Goal: Task Accomplishment & Management: Complete application form

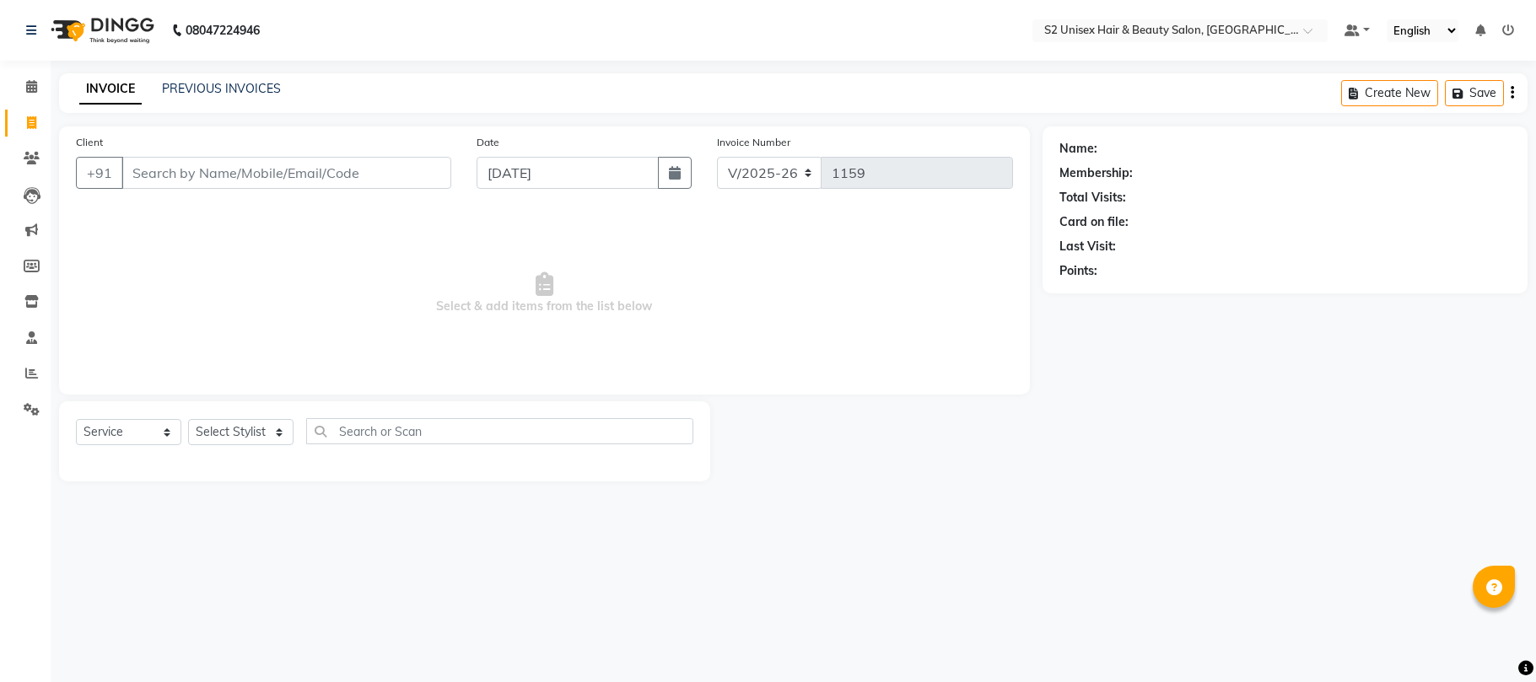
select select "3982"
select select "service"
click at [236, 429] on select "Select Stylist [PERSON_NAME] Gulshan KHUSHI [PERSON_NAME] [PERSON_NAME] S2 salo…" at bounding box center [240, 432] width 105 height 26
select select "20295"
click at [188, 419] on select "Select Stylist [PERSON_NAME] Gulshan KHUSHI [PERSON_NAME] [PERSON_NAME] S2 salo…" at bounding box center [240, 432] width 105 height 26
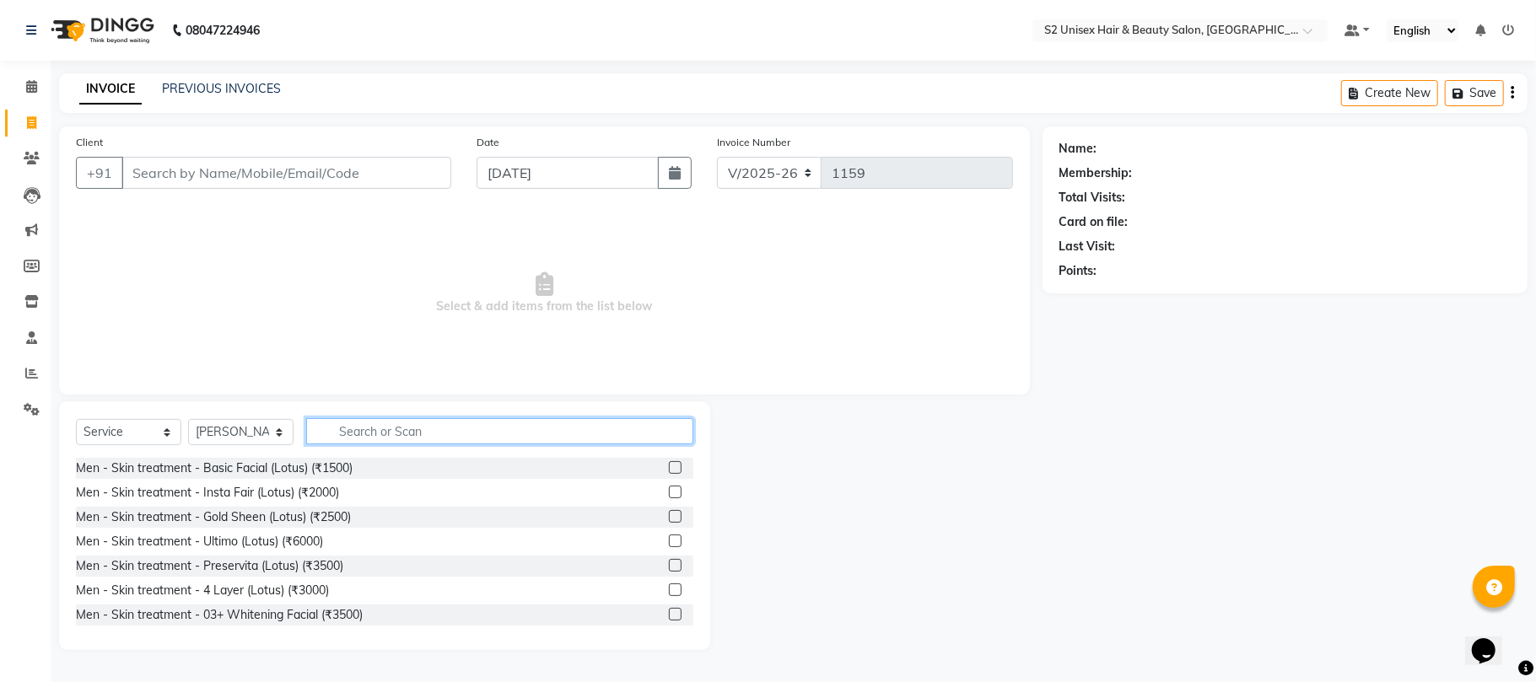
click at [392, 437] on input "text" at bounding box center [499, 431] width 387 height 26
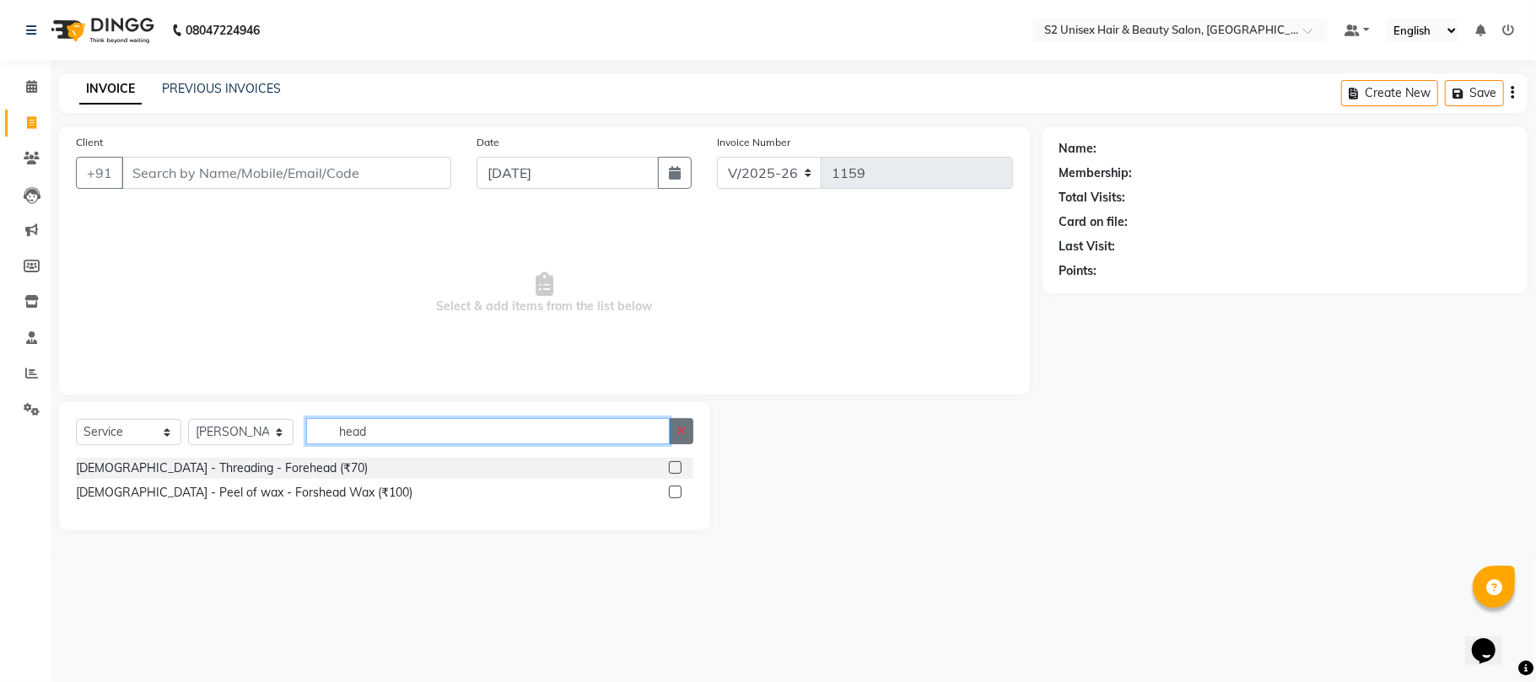
type input "head"
click at [680, 434] on icon "button" at bounding box center [681, 431] width 9 height 12
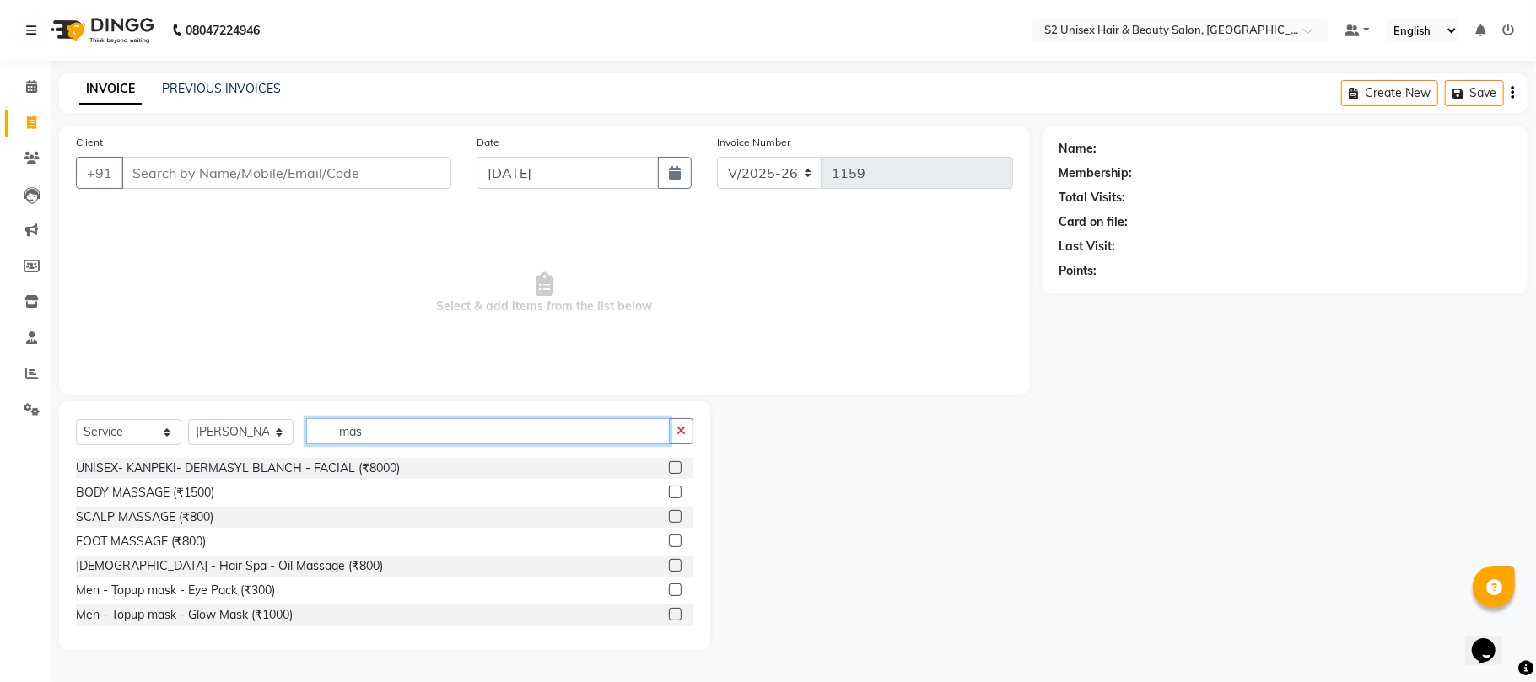
type input "mas"
click at [669, 523] on label at bounding box center [675, 516] width 13 height 13
click at [669, 523] on input "checkbox" at bounding box center [674, 517] width 11 height 11
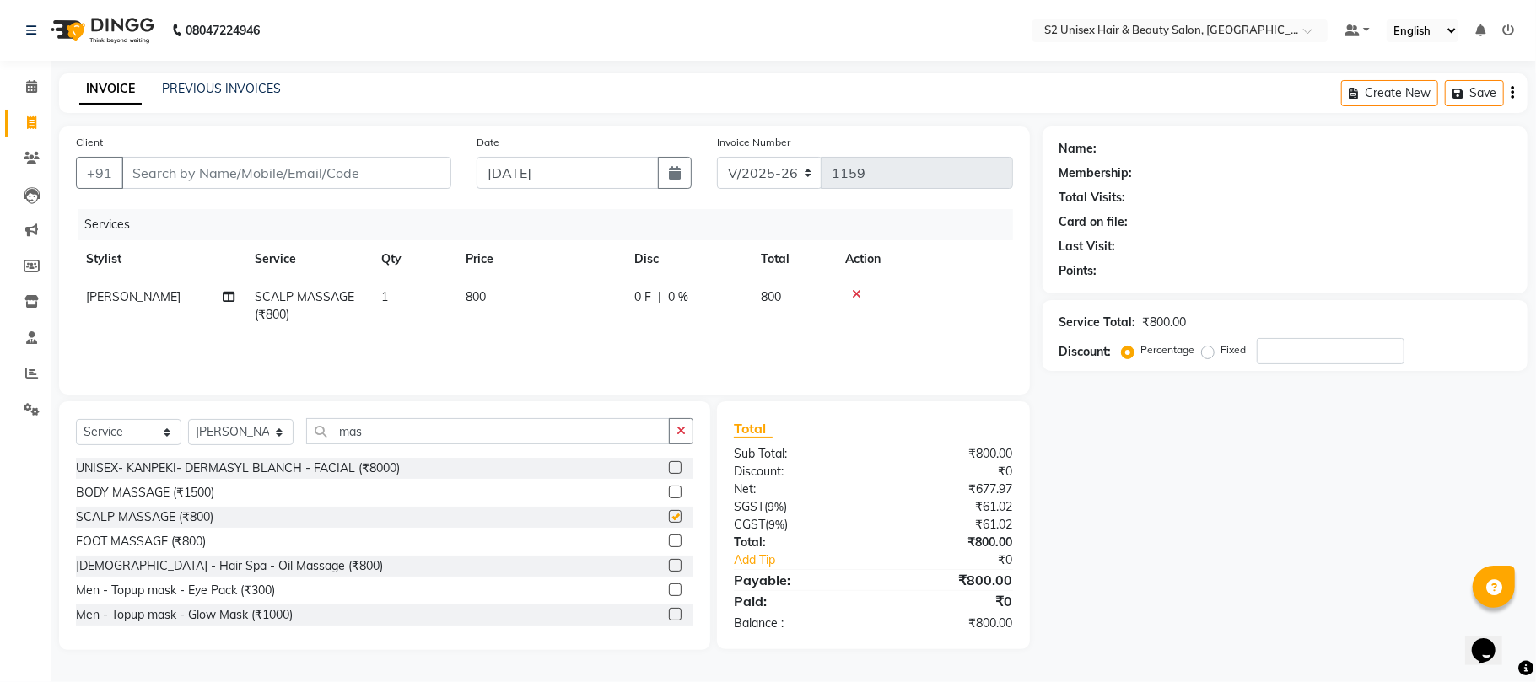
checkbox input "false"
click at [680, 429] on icon "button" at bounding box center [681, 431] width 9 height 12
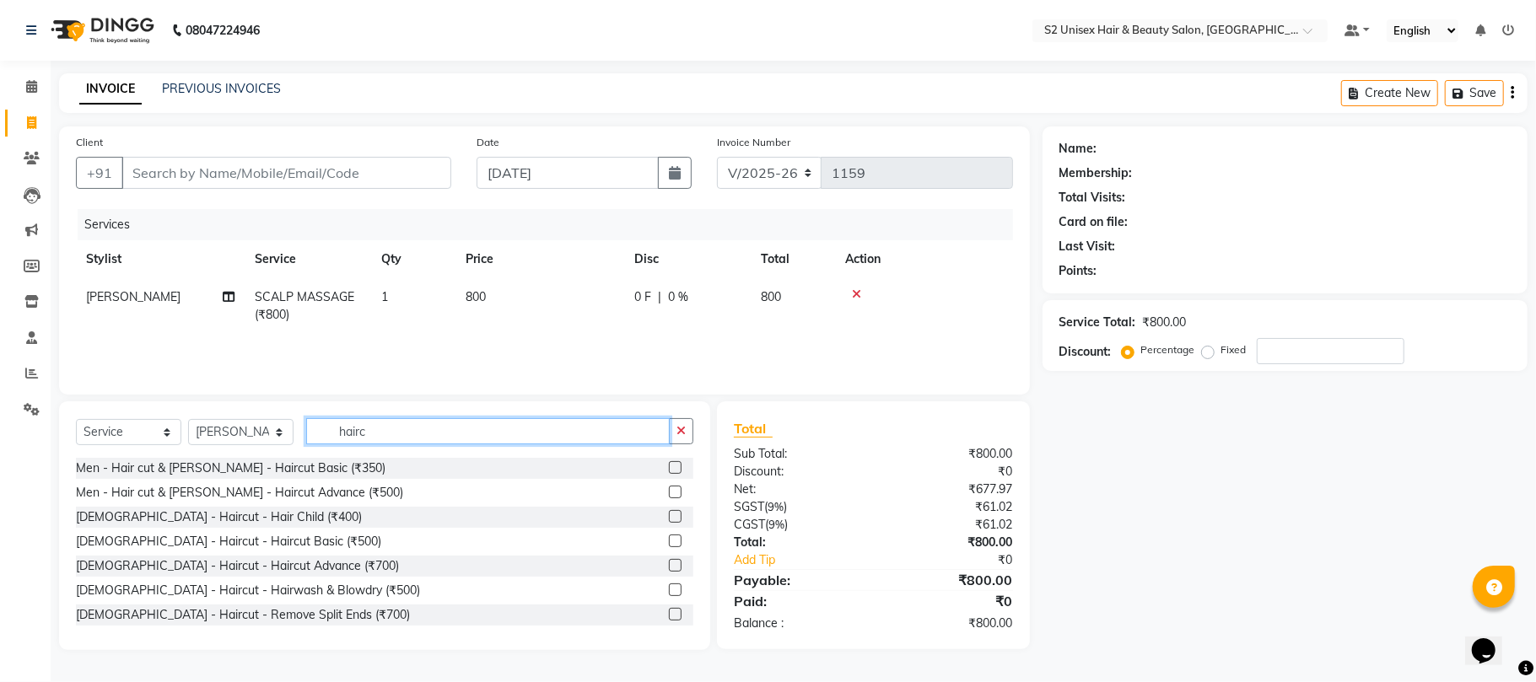
type input "hairc"
click at [669, 466] on label at bounding box center [675, 467] width 13 height 13
click at [669, 466] on input "checkbox" at bounding box center [674, 468] width 11 height 11
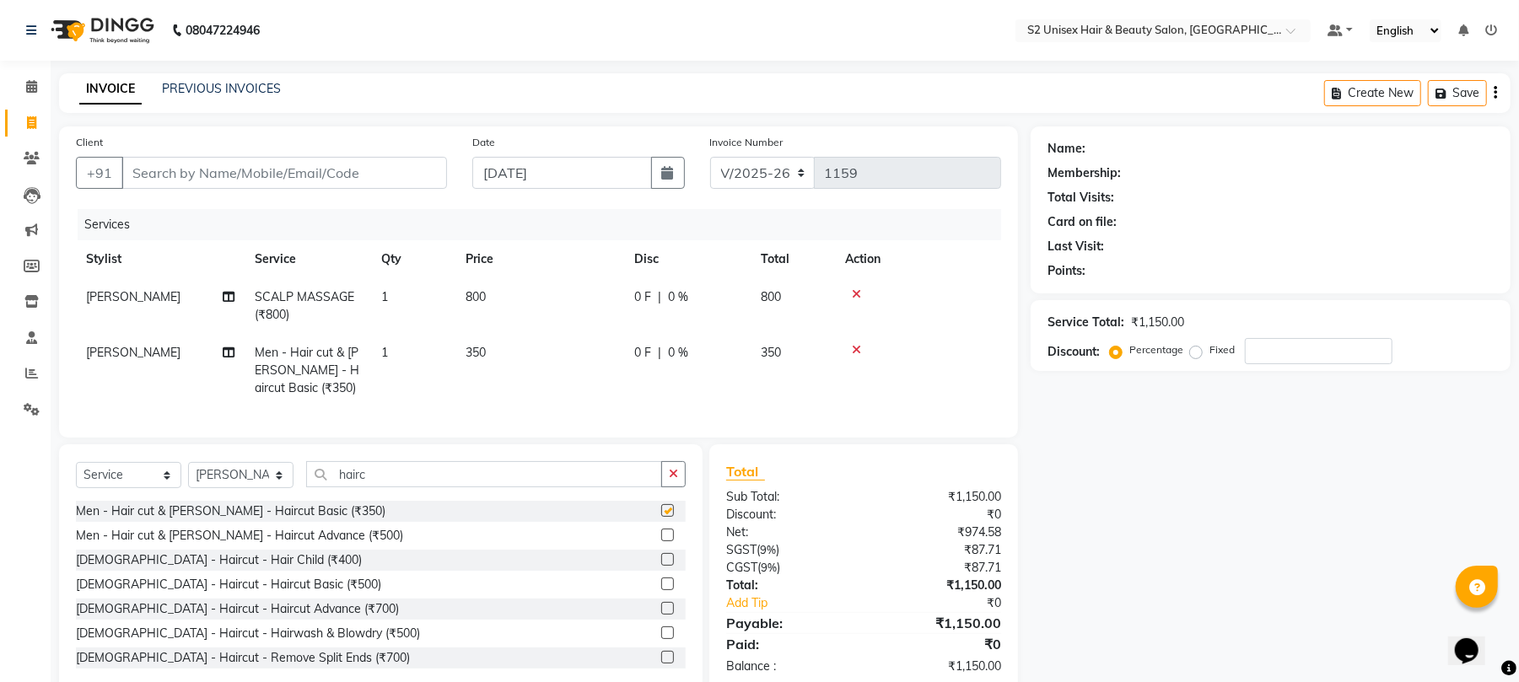
checkbox input "false"
click at [369, 173] on input "Client" at bounding box center [284, 173] width 326 height 32
type input "8"
type input "0"
type input "8336910996"
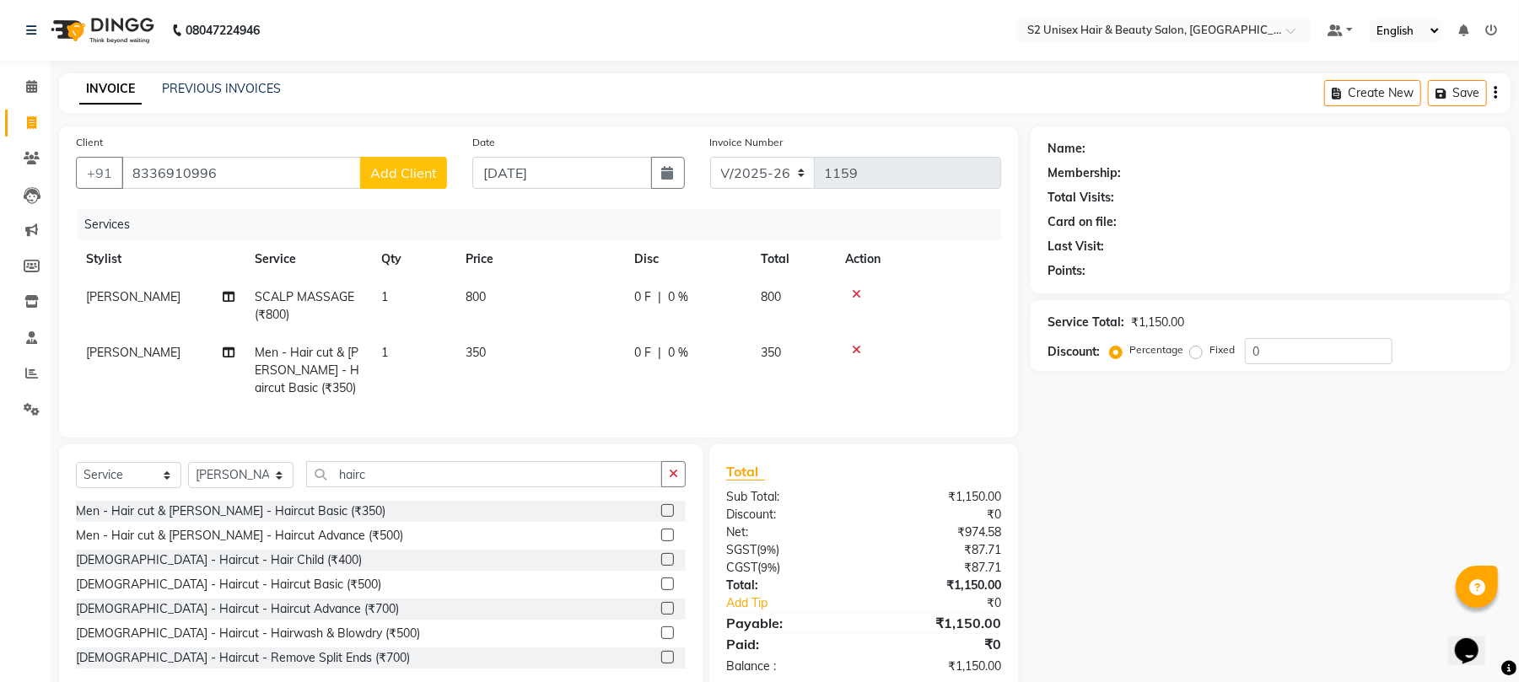
click at [372, 173] on span "Add Client" at bounding box center [403, 172] width 67 height 17
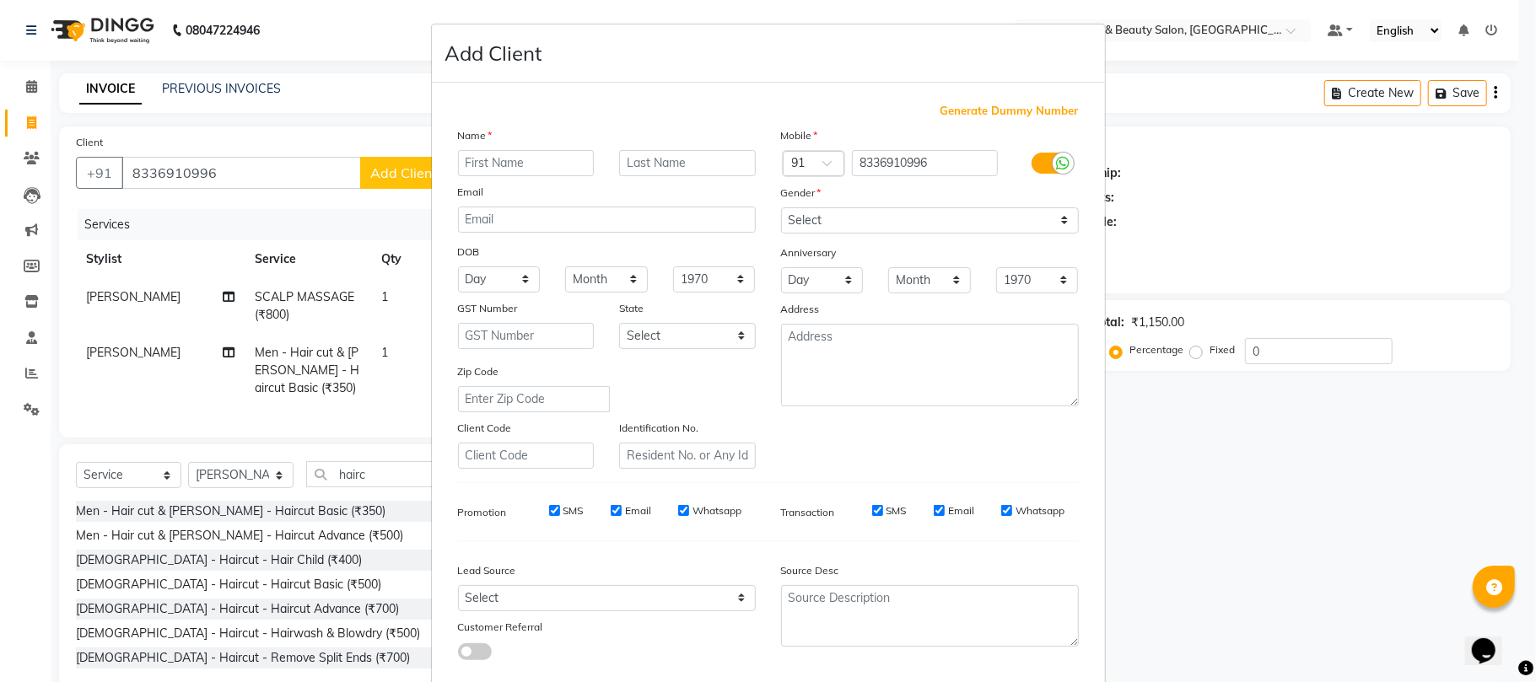
click at [525, 152] on input "text" at bounding box center [526, 163] width 137 height 26
type input "tkanjilal"
click at [825, 226] on select "Select [DEMOGRAPHIC_DATA] [DEMOGRAPHIC_DATA] Other Prefer Not To Say" at bounding box center [930, 221] width 298 height 26
select select "[DEMOGRAPHIC_DATA]"
click at [781, 208] on select "Select [DEMOGRAPHIC_DATA] [DEMOGRAPHIC_DATA] Other Prefer Not To Say" at bounding box center [930, 221] width 298 height 26
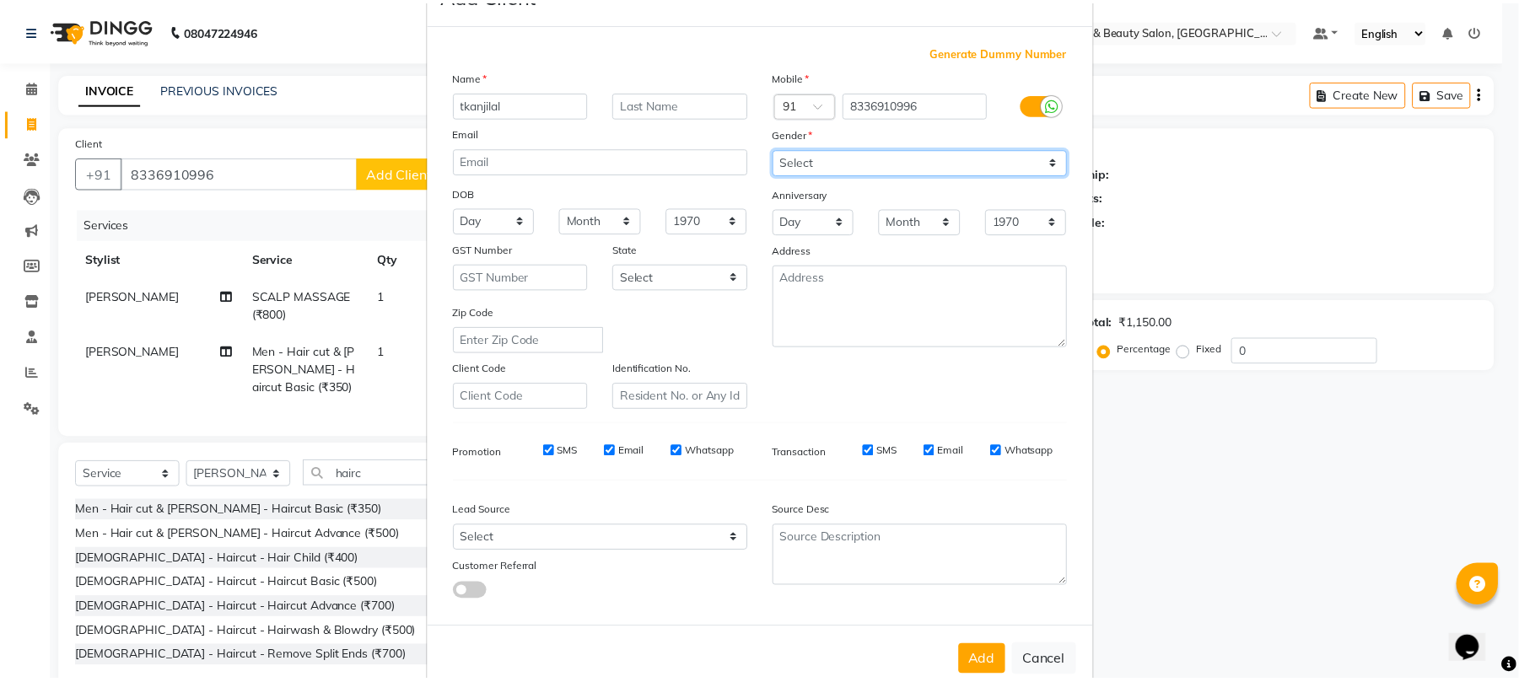
scroll to position [92, 0]
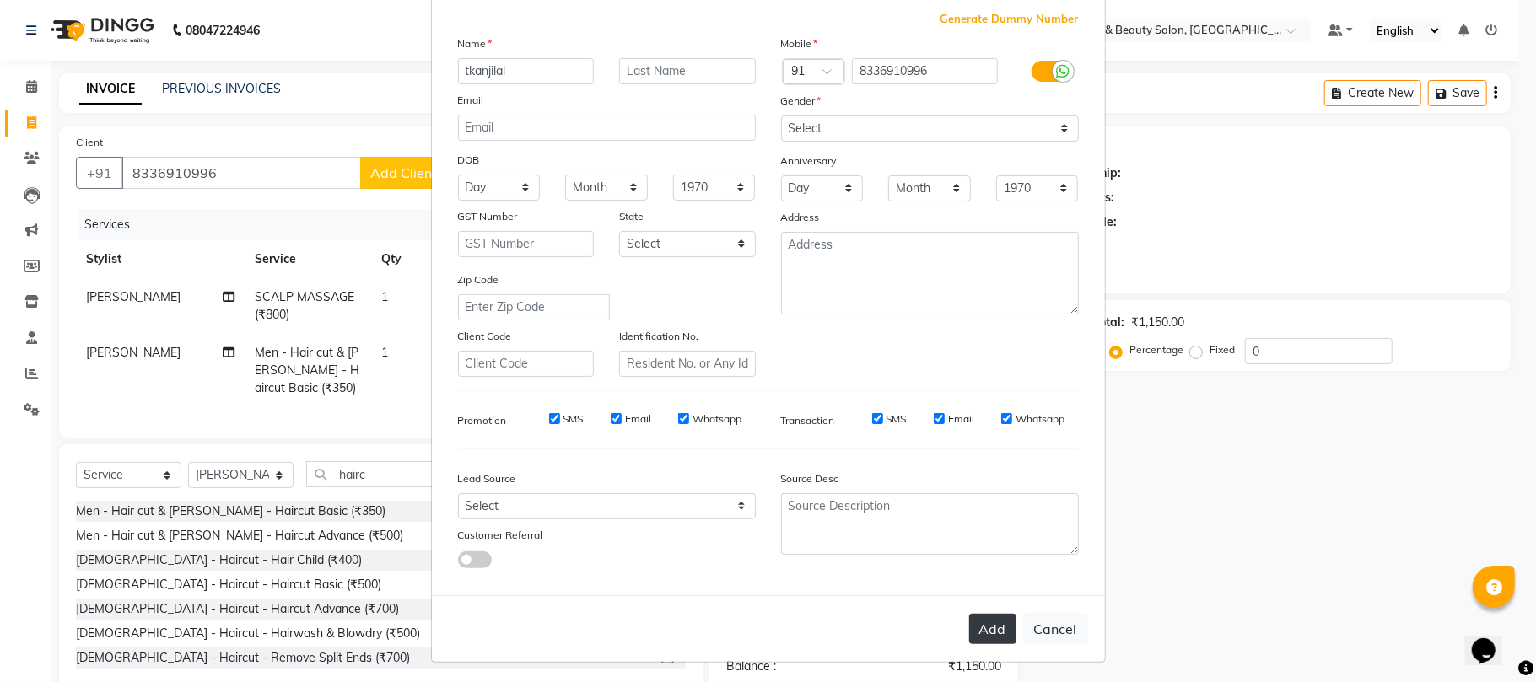
click at [969, 623] on button "Add" at bounding box center [992, 629] width 47 height 30
select select
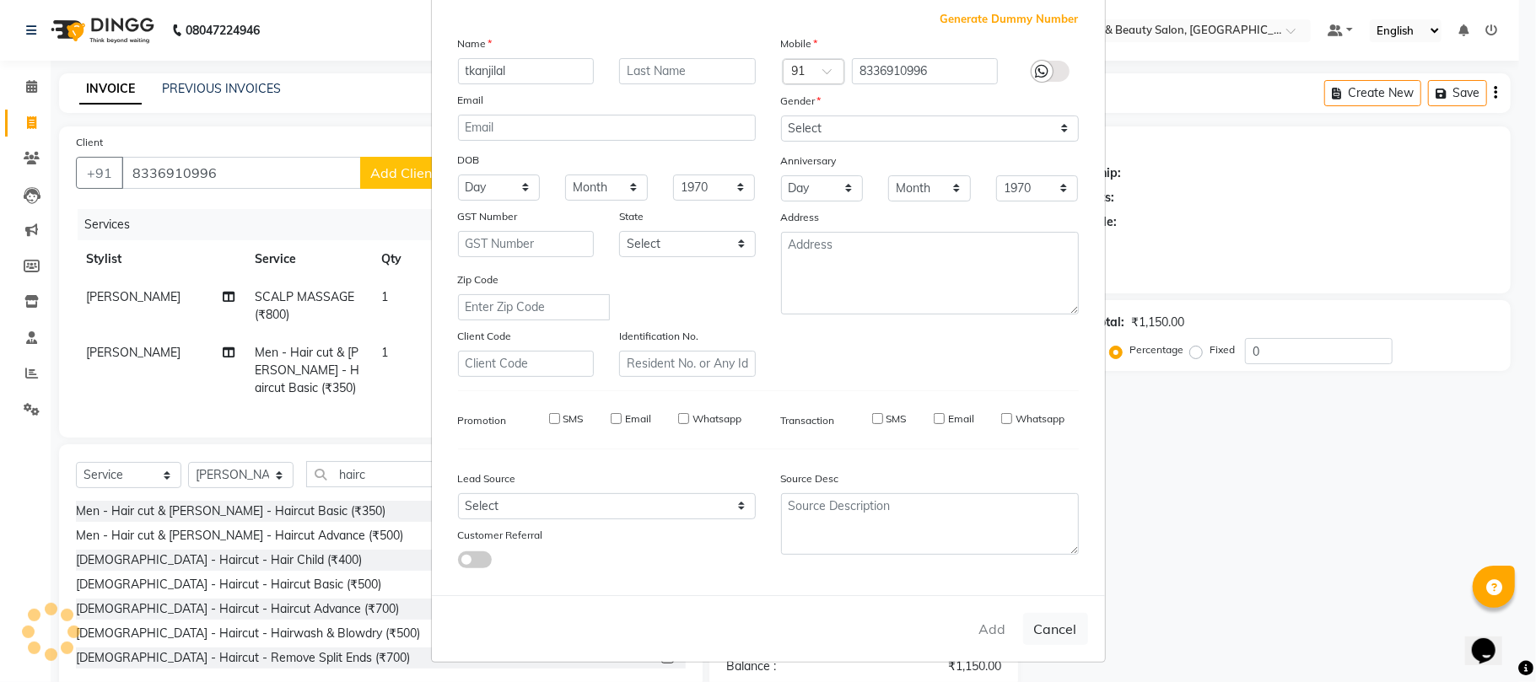
select select
checkbox input "false"
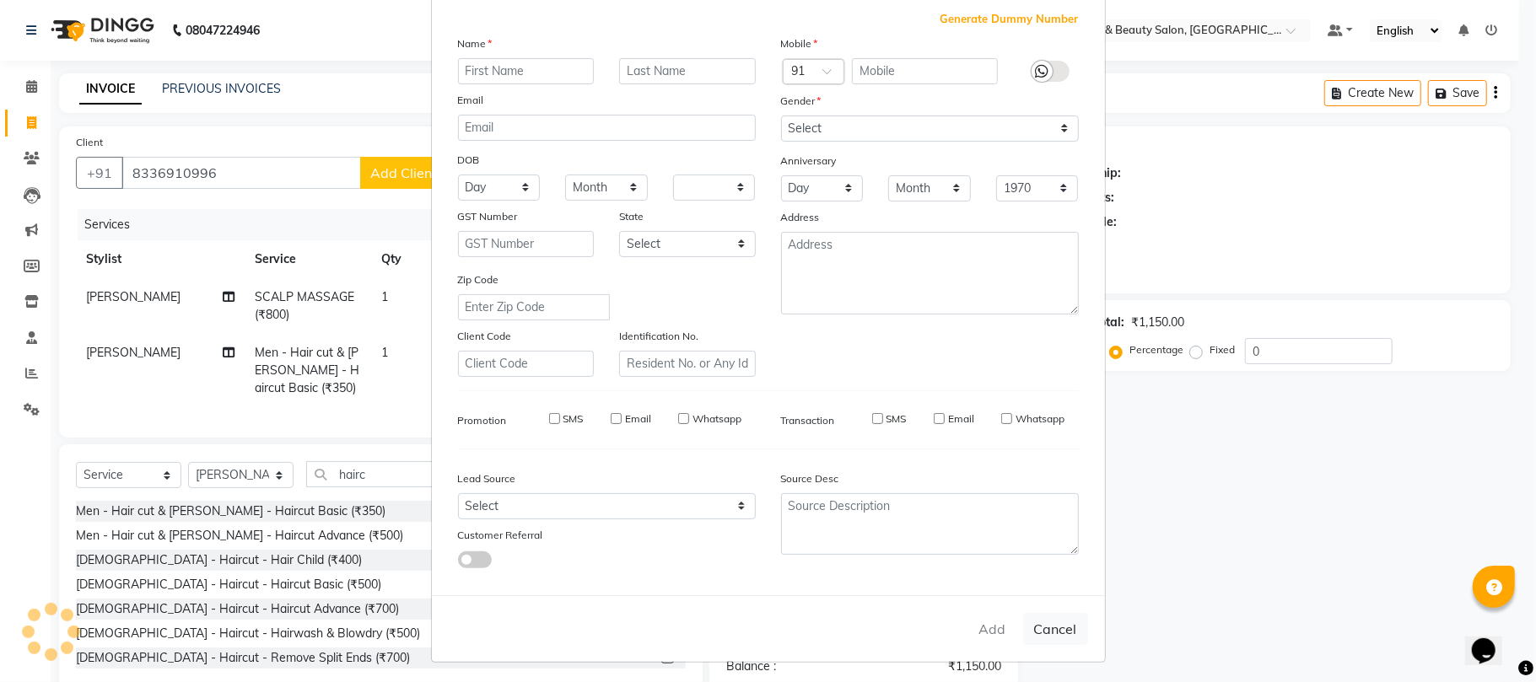
checkbox input "false"
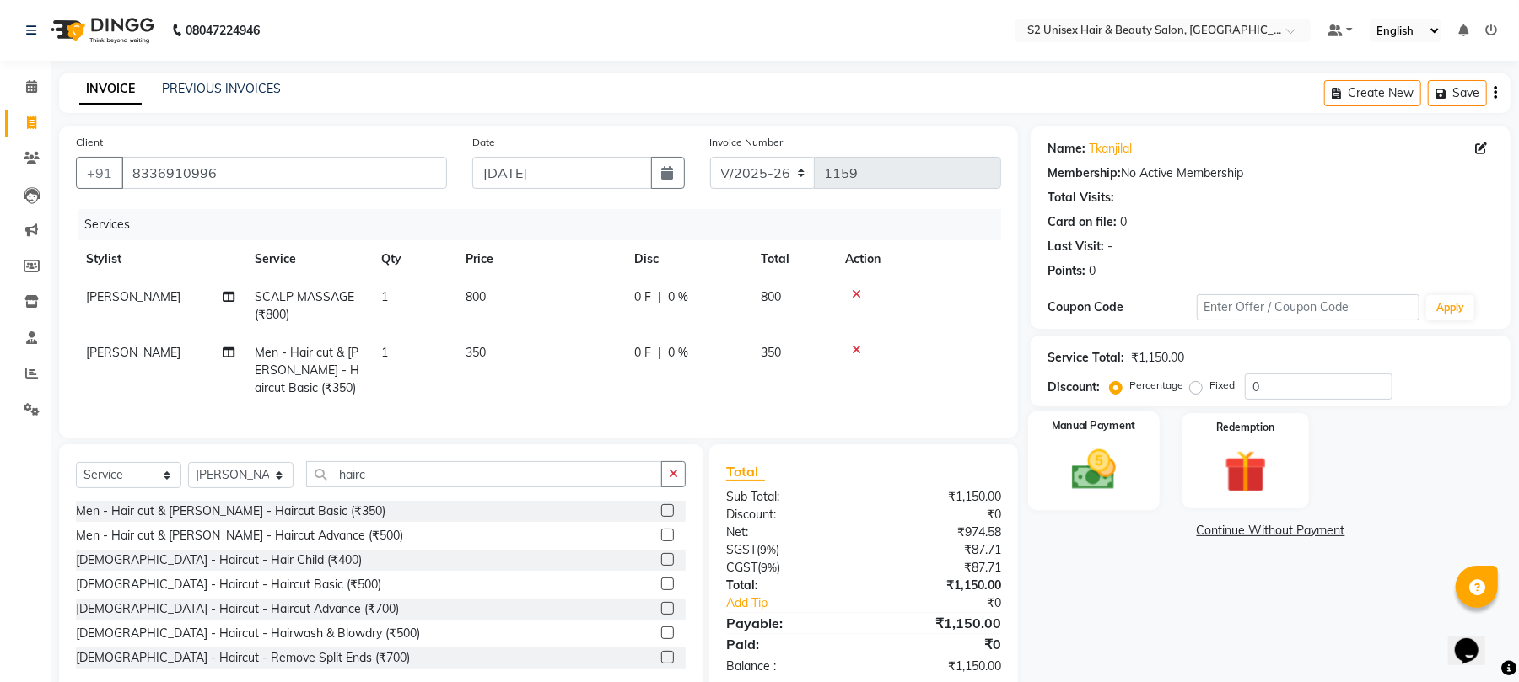
click at [1081, 461] on img at bounding box center [1094, 470] width 73 height 51
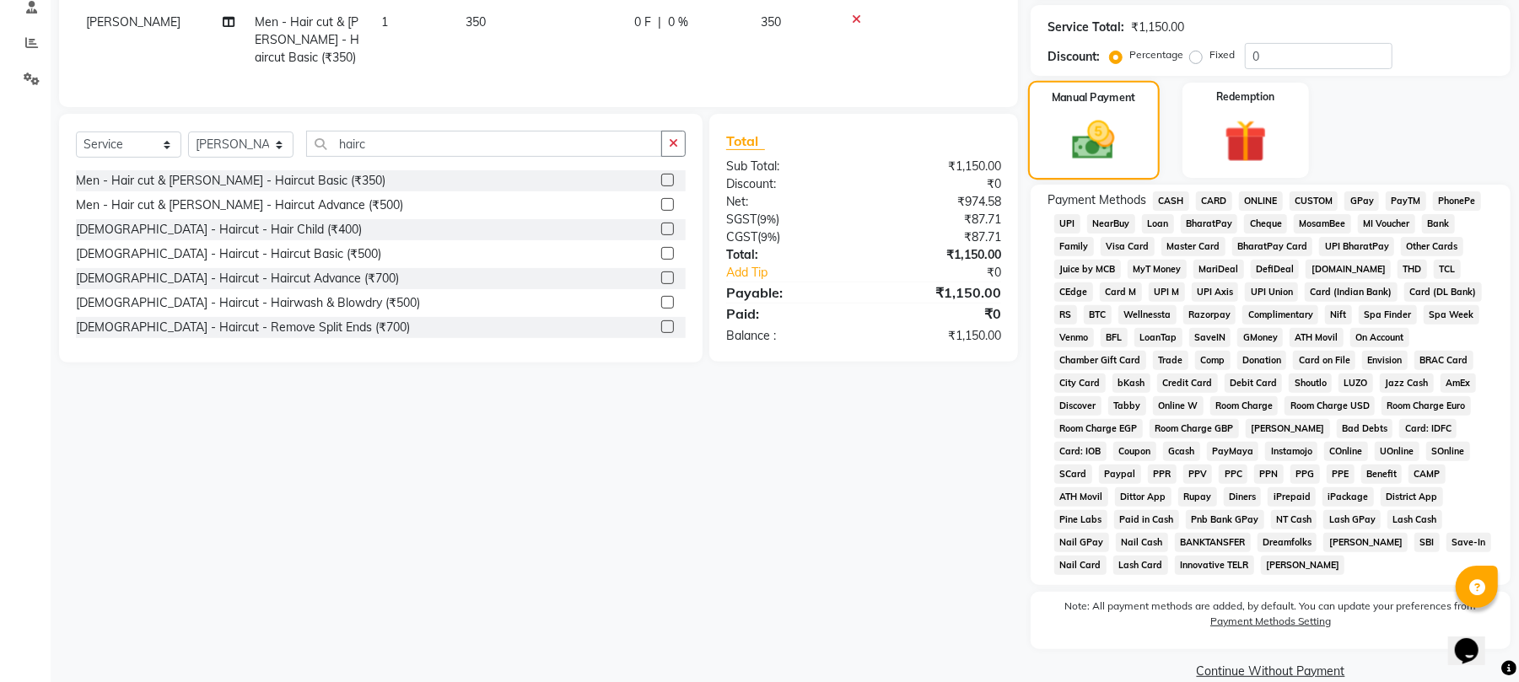
scroll to position [337, 0]
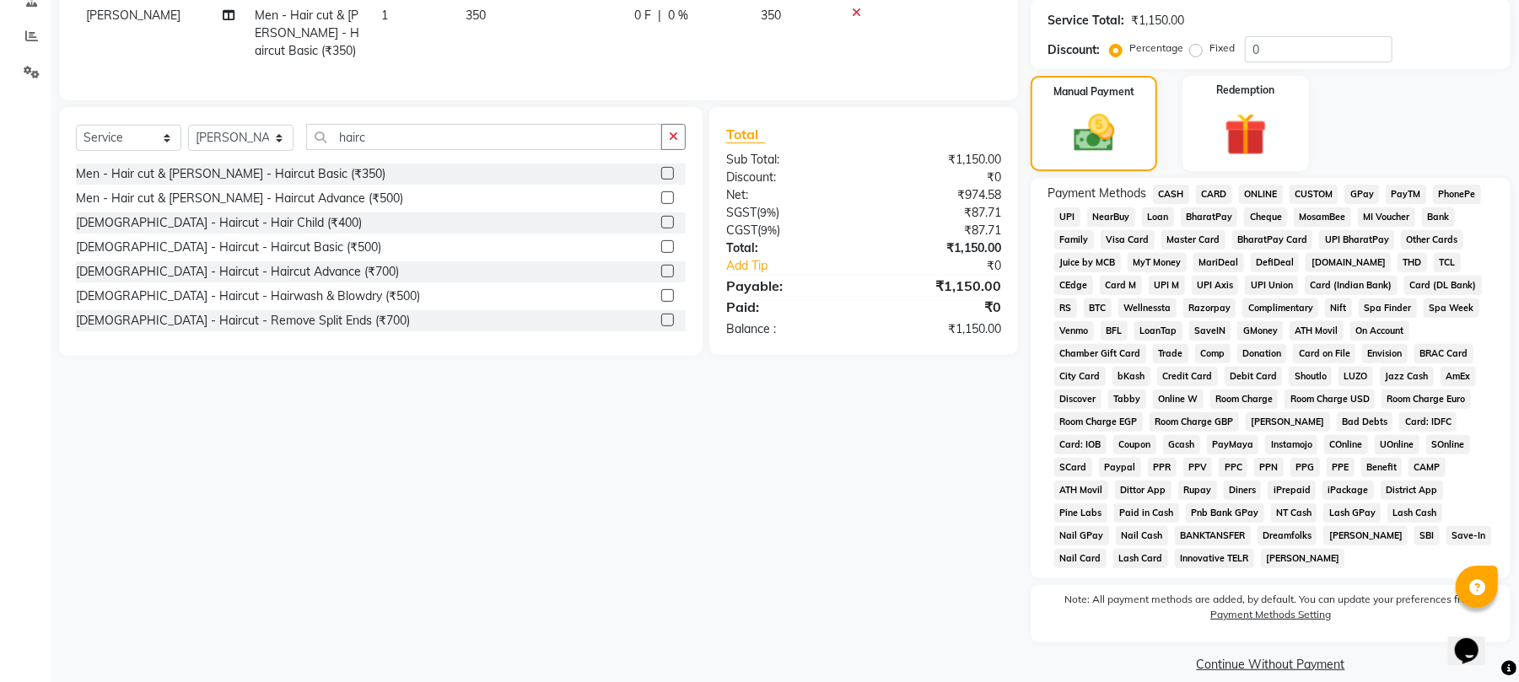
click at [1263, 194] on span "ONLINE" at bounding box center [1261, 194] width 44 height 19
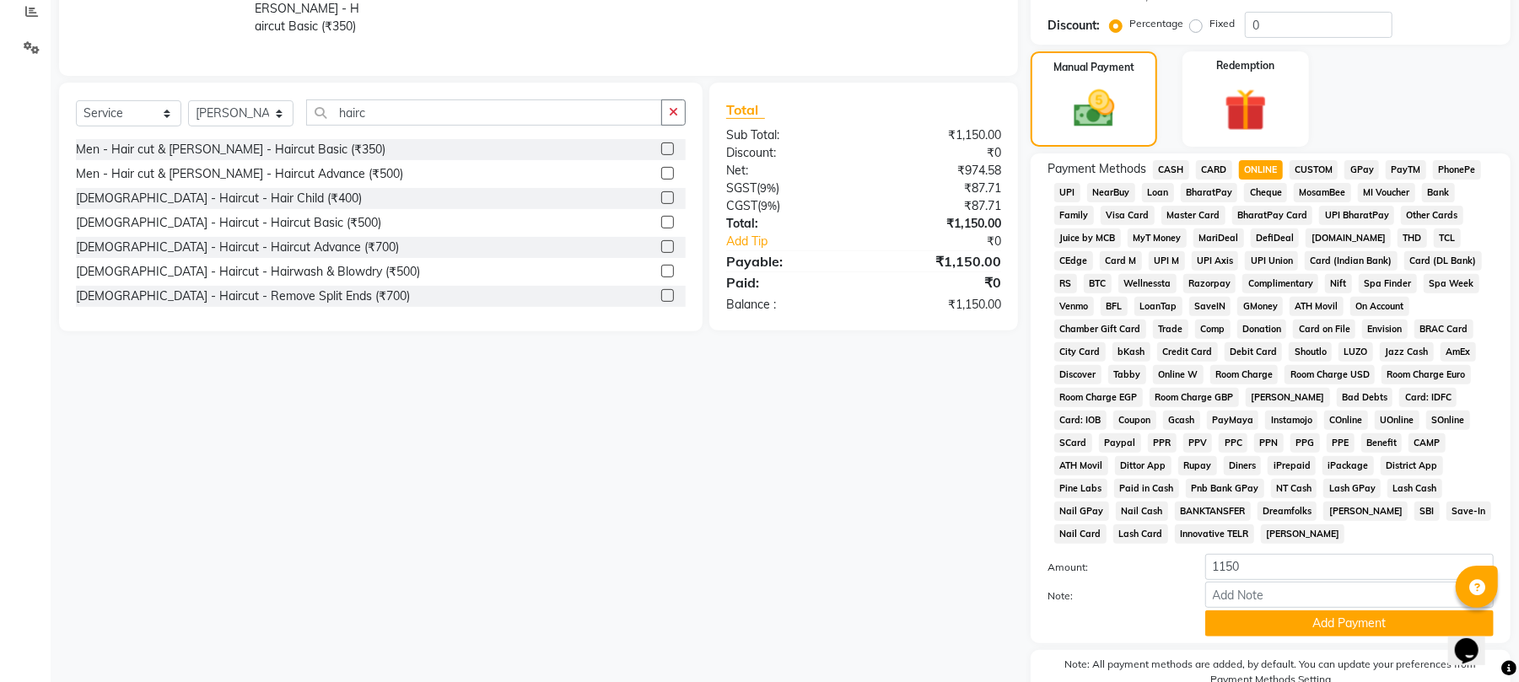
scroll to position [429, 0]
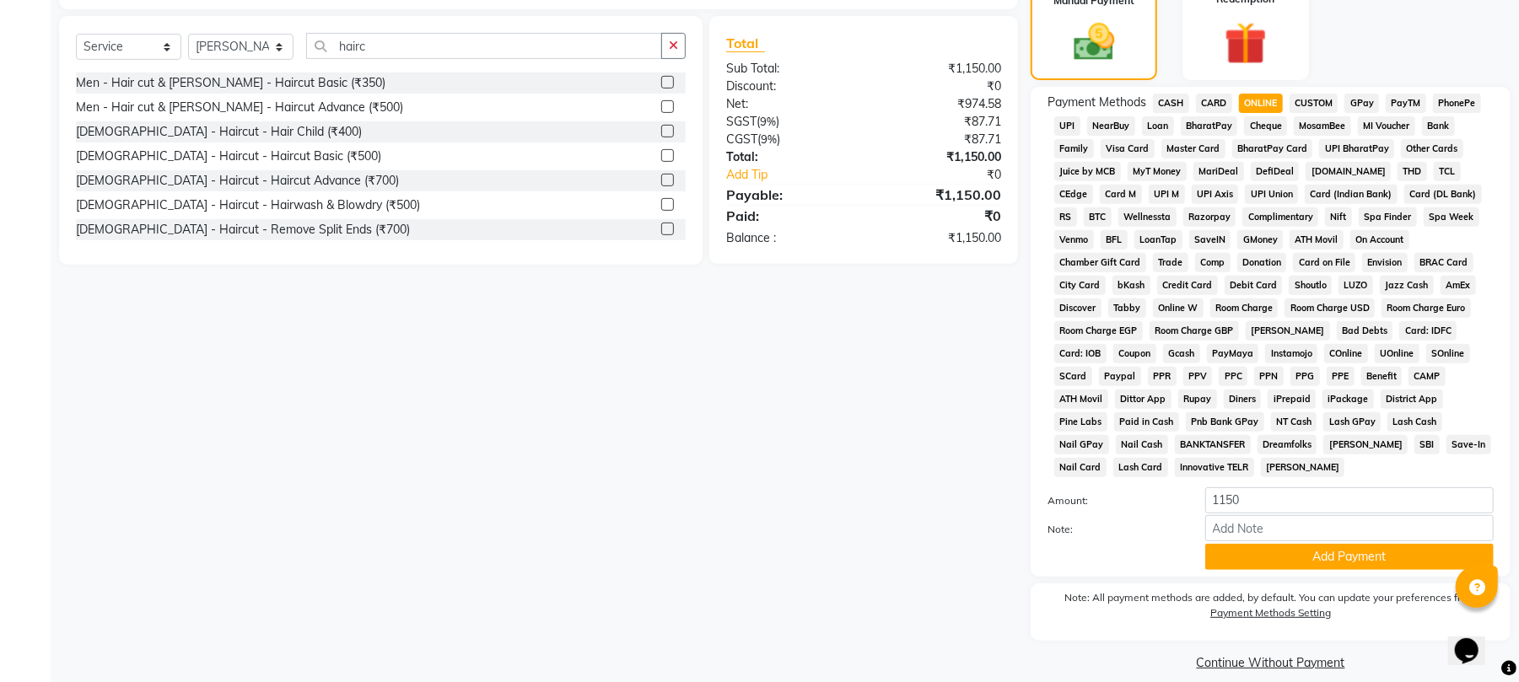
click at [1353, 544] on button "Add Payment" at bounding box center [1349, 557] width 289 height 26
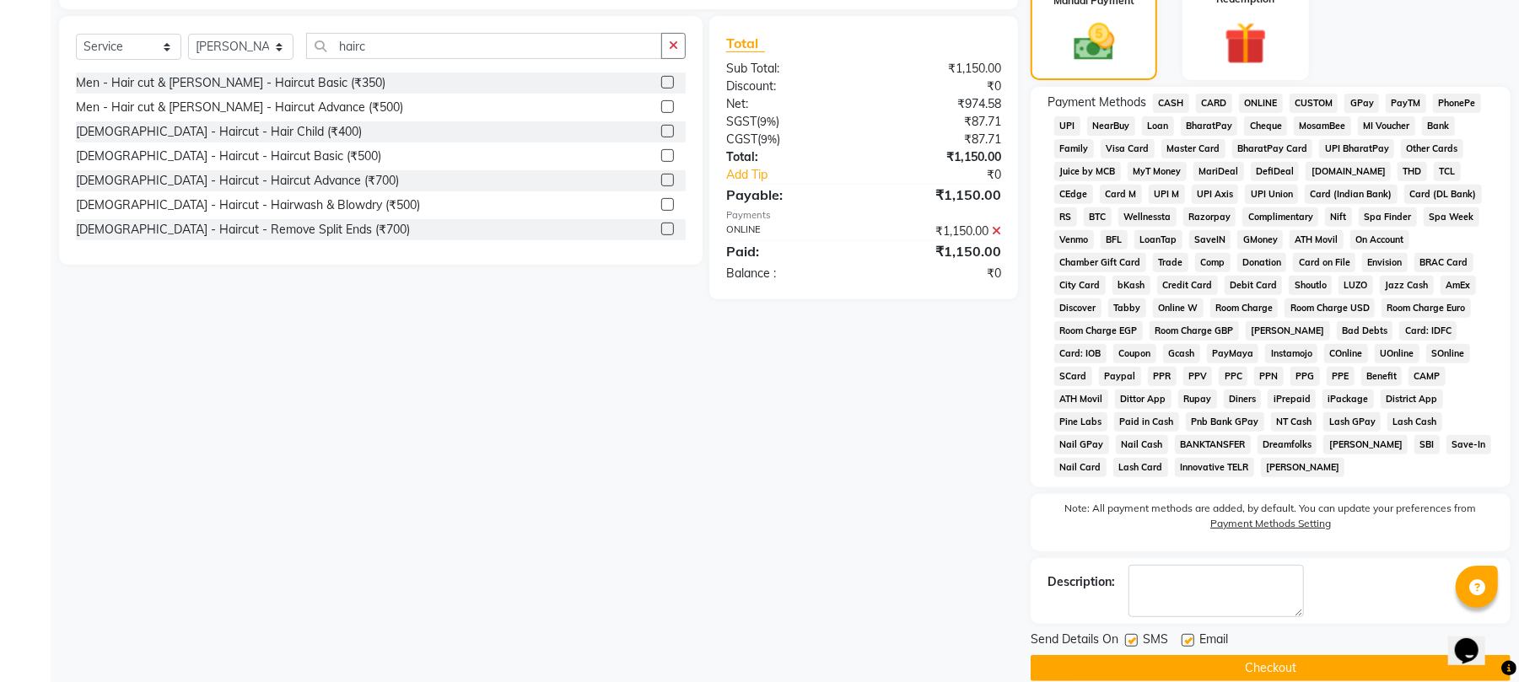
scroll to position [435, 0]
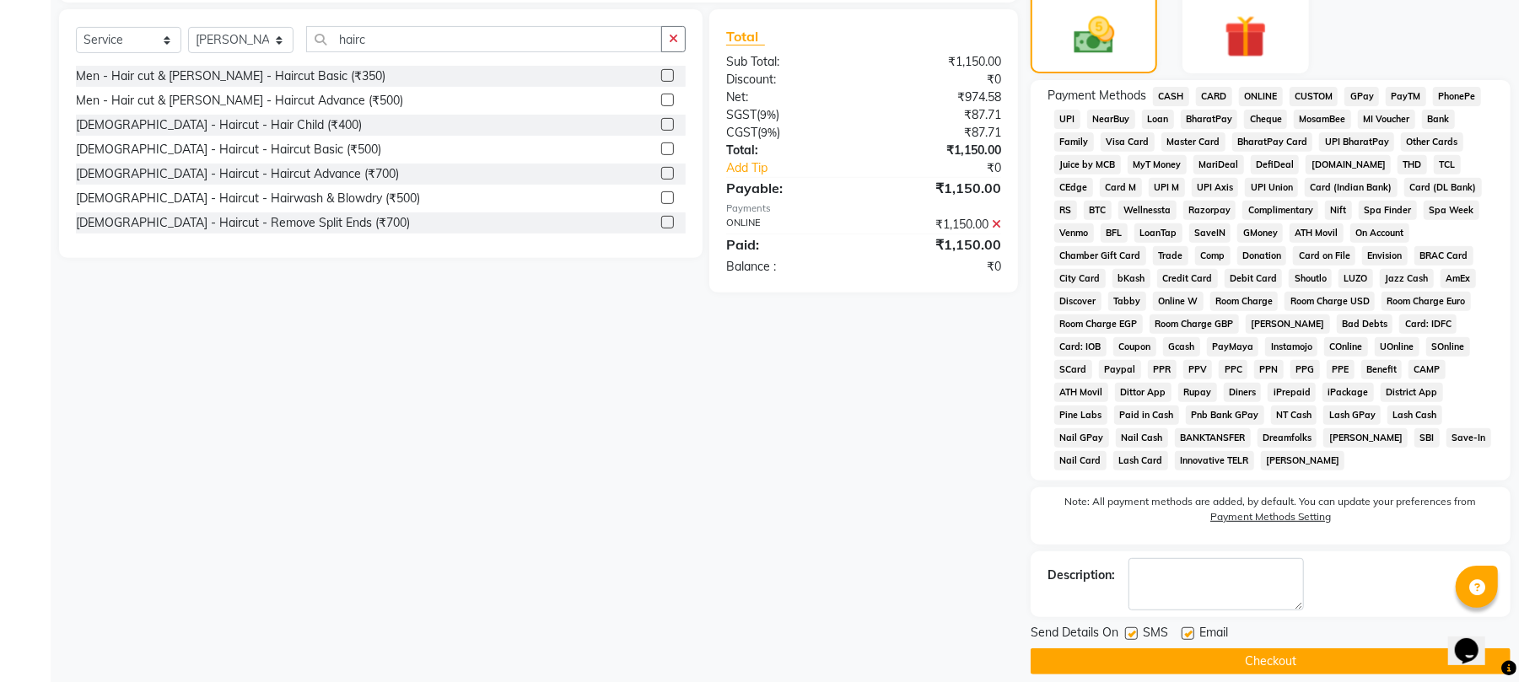
click at [1367, 649] on button "Checkout" at bounding box center [1271, 662] width 480 height 26
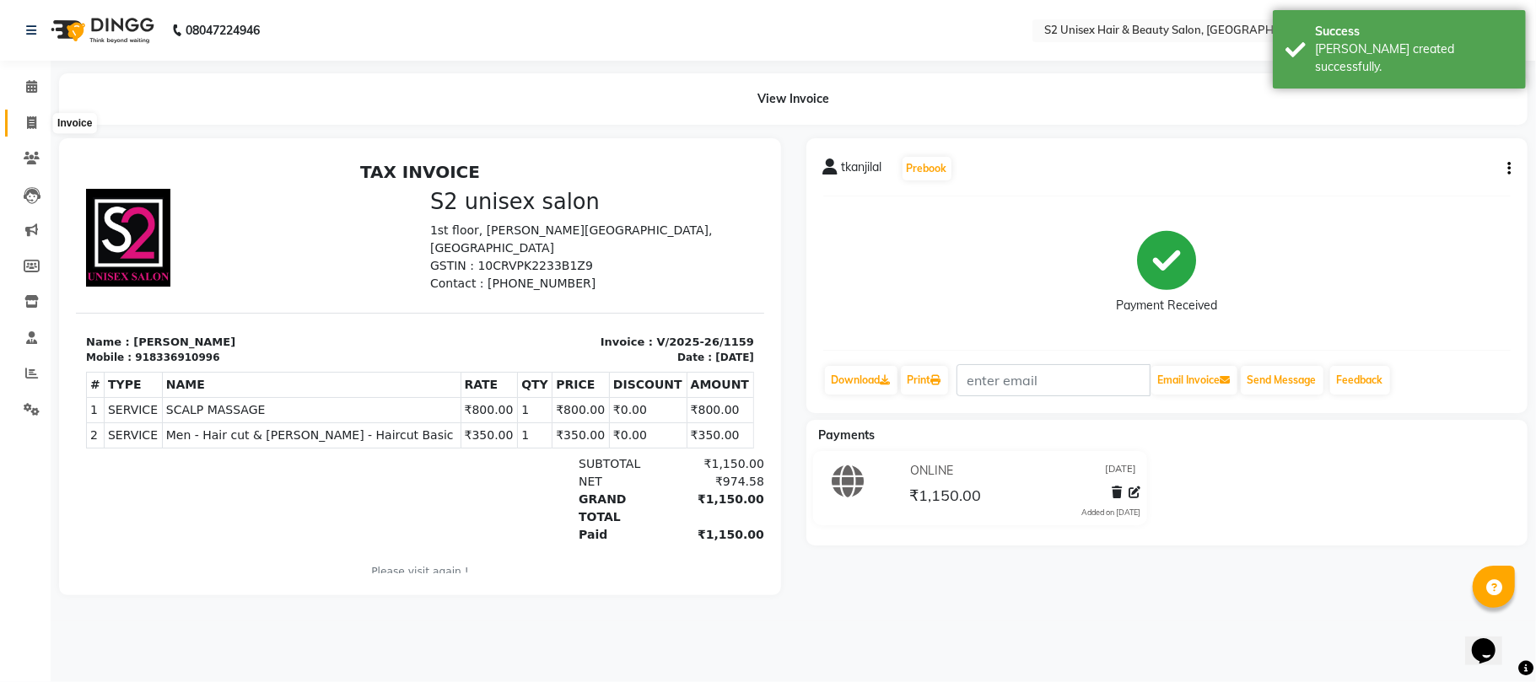
click at [34, 116] on icon at bounding box center [31, 122] width 9 height 13
select select "3982"
select select "service"
